Goal: Transaction & Acquisition: Purchase product/service

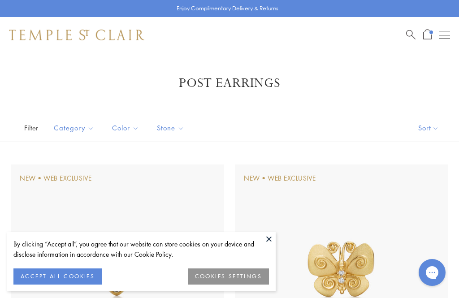
click at [275, 239] on button at bounding box center [268, 238] width 13 height 13
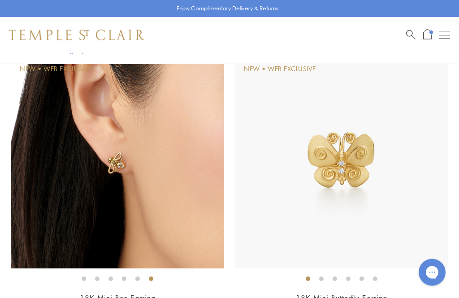
scroll to position [108, 0]
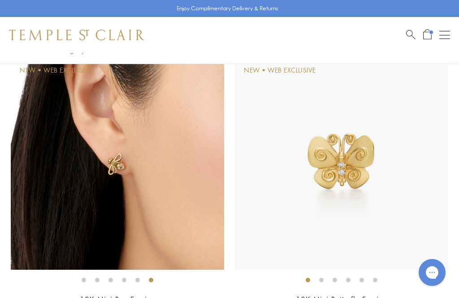
click at [93, 167] on img at bounding box center [117, 162] width 213 height 213
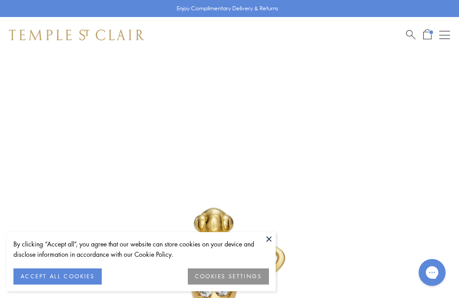
click at [273, 239] on button at bounding box center [268, 238] width 13 height 13
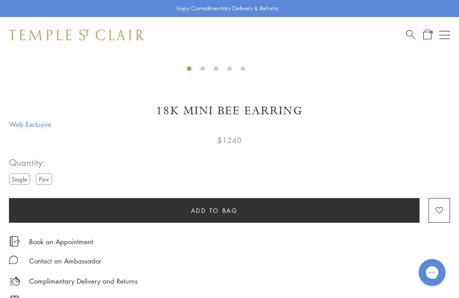
scroll to position [407, 0]
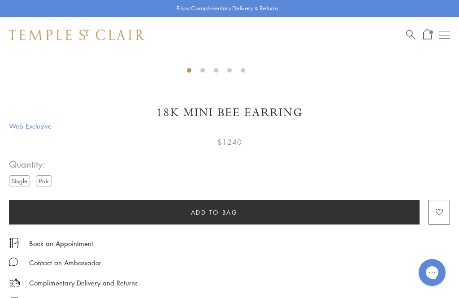
click at [52, 179] on label "Pair" at bounding box center [44, 180] width 16 height 11
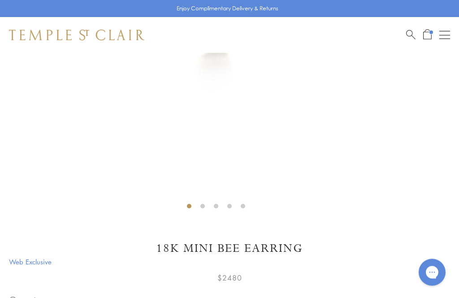
scroll to position [272, 0]
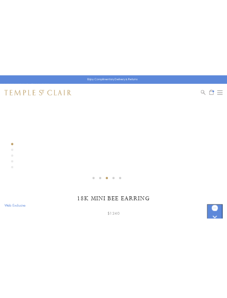
scroll to position [269, 0]
